Goal: Task Accomplishment & Management: Manage account settings

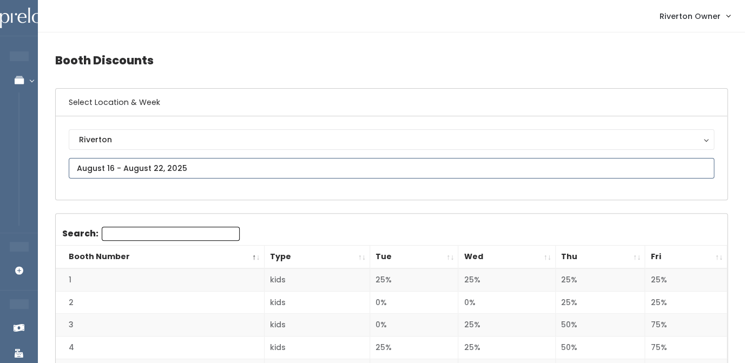
click at [169, 164] on input "text" at bounding box center [391, 168] width 645 height 21
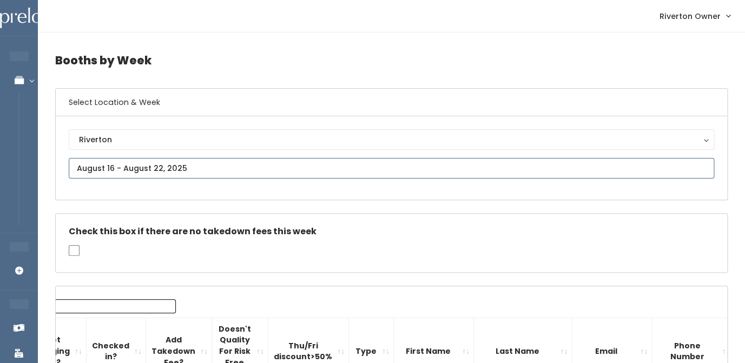
click at [152, 175] on input "text" at bounding box center [391, 168] width 645 height 21
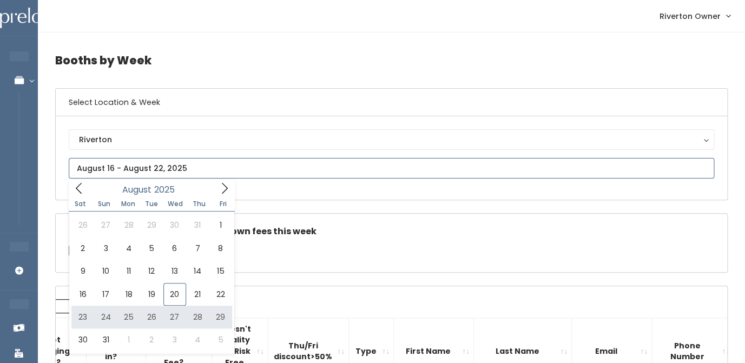
type input "[DATE] to [DATE]"
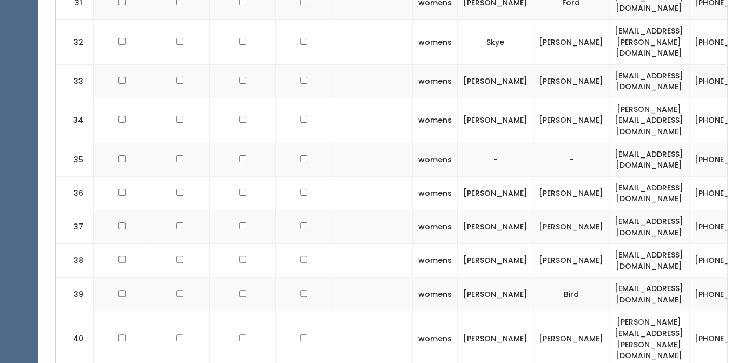
scroll to position [1420, 0]
